Goal: Participate in discussion

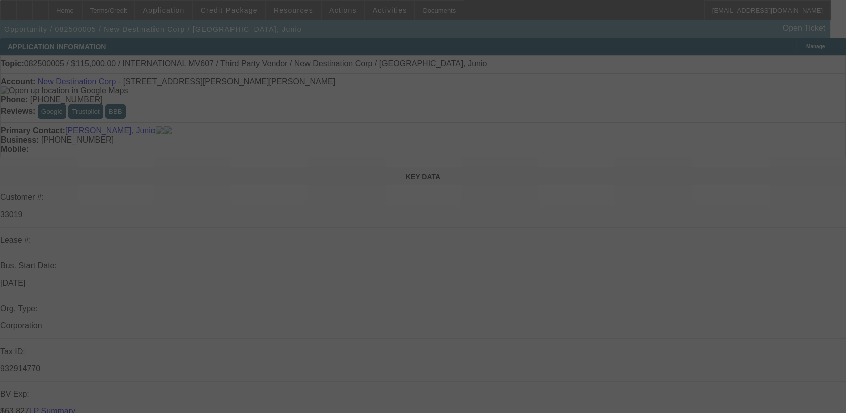
select select "0"
select select "2"
select select "0.1"
select select "0"
select select "2"
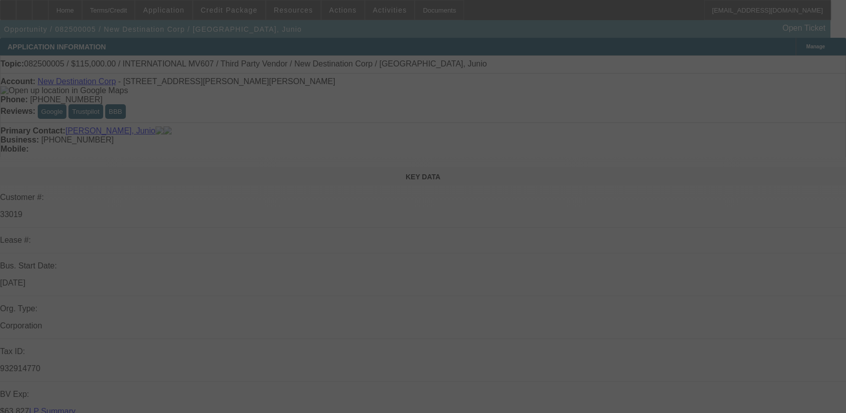
select select "0.1"
select select "2"
select select "0.1"
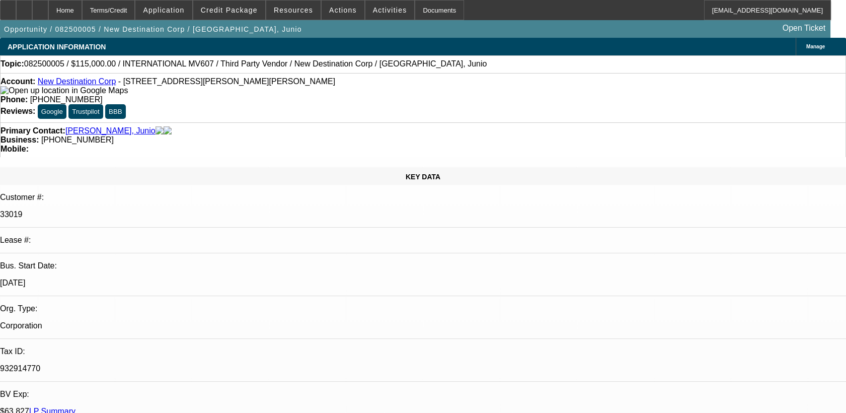
select select "1"
select select "2"
select select "4"
select select "1"
select select "2"
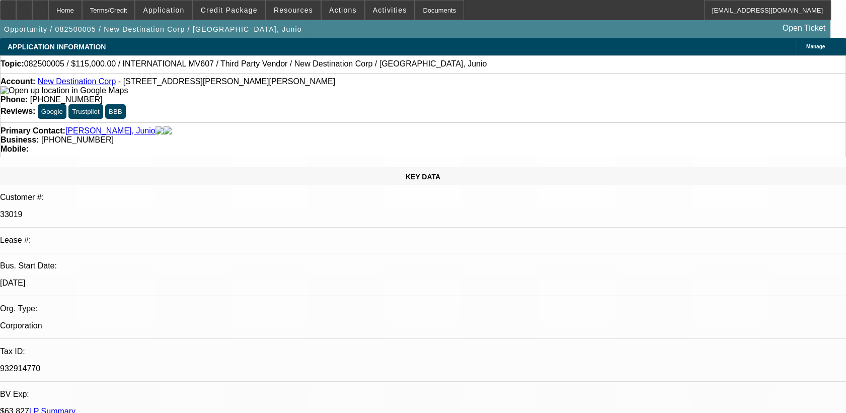
select select "4"
select select "1"
select select "2"
select select "4"
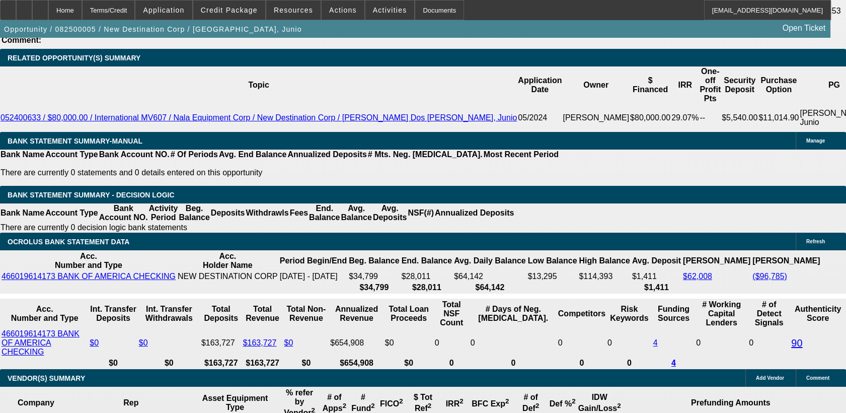
scroll to position [1767, 0]
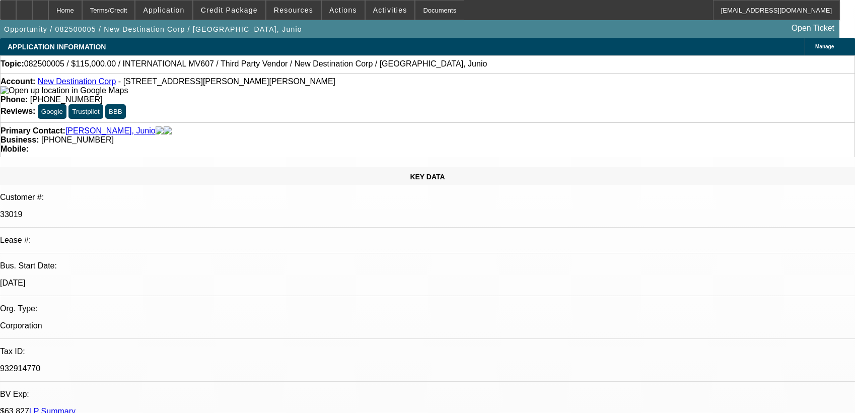
select select "0"
select select "2"
select select "0.1"
select select "4"
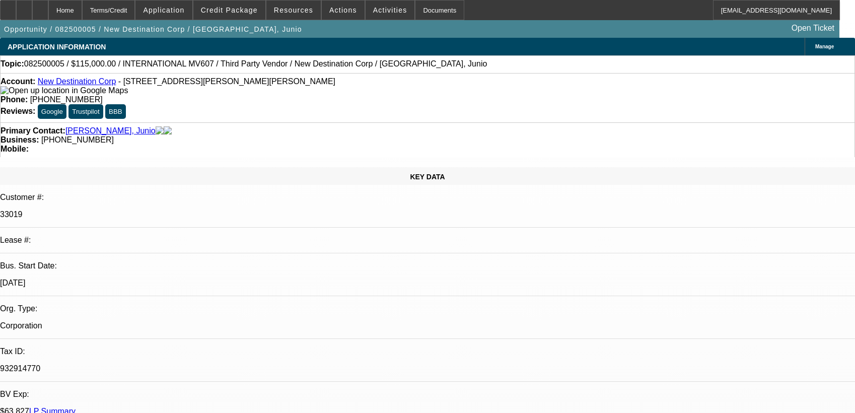
select select "0"
select select "2"
select select "0.1"
select select "4"
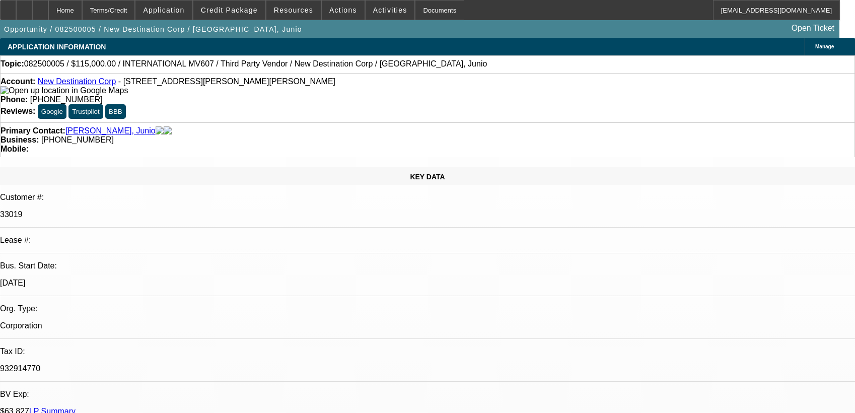
select select "2"
select select "0.1"
select select "4"
